Goal: Obtain resource: Download file/media

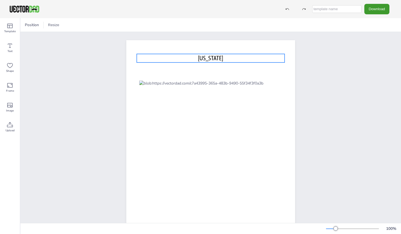
click at [217, 58] on span "[US_STATE]" at bounding box center [210, 58] width 25 height 7
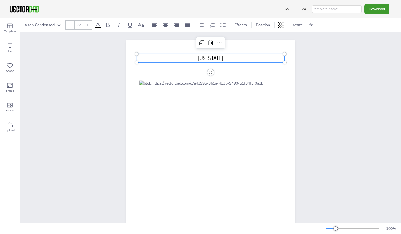
click at [224, 59] on p "[US_STATE]" at bounding box center [211, 58] width 148 height 9
click at [211, 59] on span "[US_STATE]" at bounding box center [210, 58] width 25 height 7
drag, startPoint x: 238, startPoint y: 58, endPoint x: 208, endPoint y: 59, distance: 29.8
click at [208, 59] on p "[US_STATE] COUNTIES" at bounding box center [211, 58] width 148 height 9
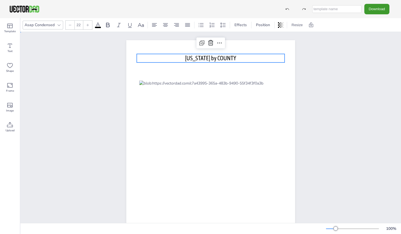
click at [373, 105] on div "[DOMAIN_NAME] [US_STATE] by COUNTY [US_STATE] by COUNTY" at bounding box center [210, 149] width 380 height 234
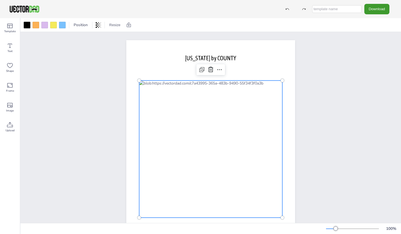
click at [156, 99] on div at bounding box center [210, 149] width 143 height 137
click at [156, 101] on div at bounding box center [210, 149] width 143 height 137
click at [361, 99] on div "[DOMAIN_NAME] [US_STATE] by COUNTY" at bounding box center [210, 149] width 380 height 234
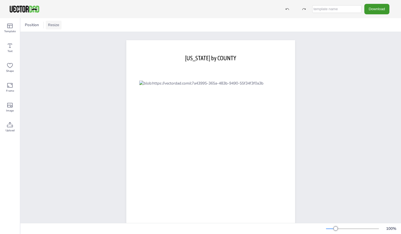
click at [56, 23] on button "Resize" at bounding box center [54, 25] width 16 height 9
click at [58, 36] on li "US Letter (8.5in x 11in)" at bounding box center [69, 36] width 46 height 11
click at [51, 23] on button "Resize" at bounding box center [54, 25] width 16 height 9
click at [59, 35] on li "US Letter (8.5in x 11in)" at bounding box center [69, 36] width 46 height 11
click at [382, 8] on button "Download" at bounding box center [376, 9] width 25 height 10
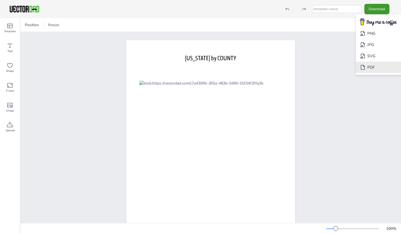
click at [368, 68] on li "PDF" at bounding box center [377, 67] width 45 height 11
